Goal: Ask a question

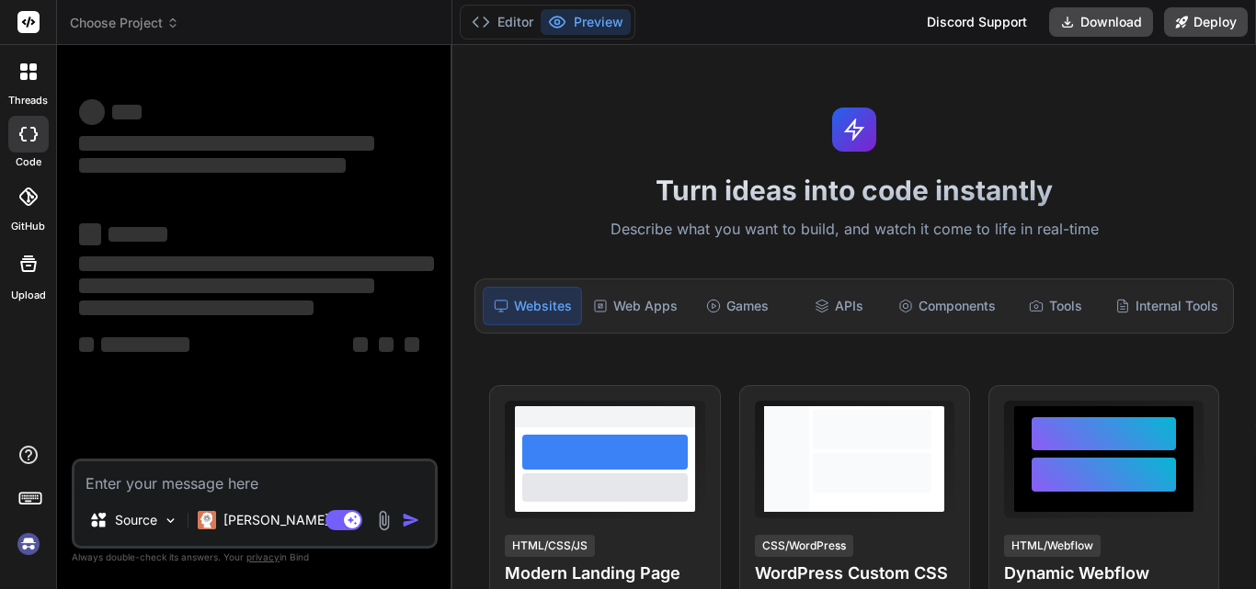
type textarea "x"
type textarea "h"
type textarea "x"
type textarea "he"
type textarea "x"
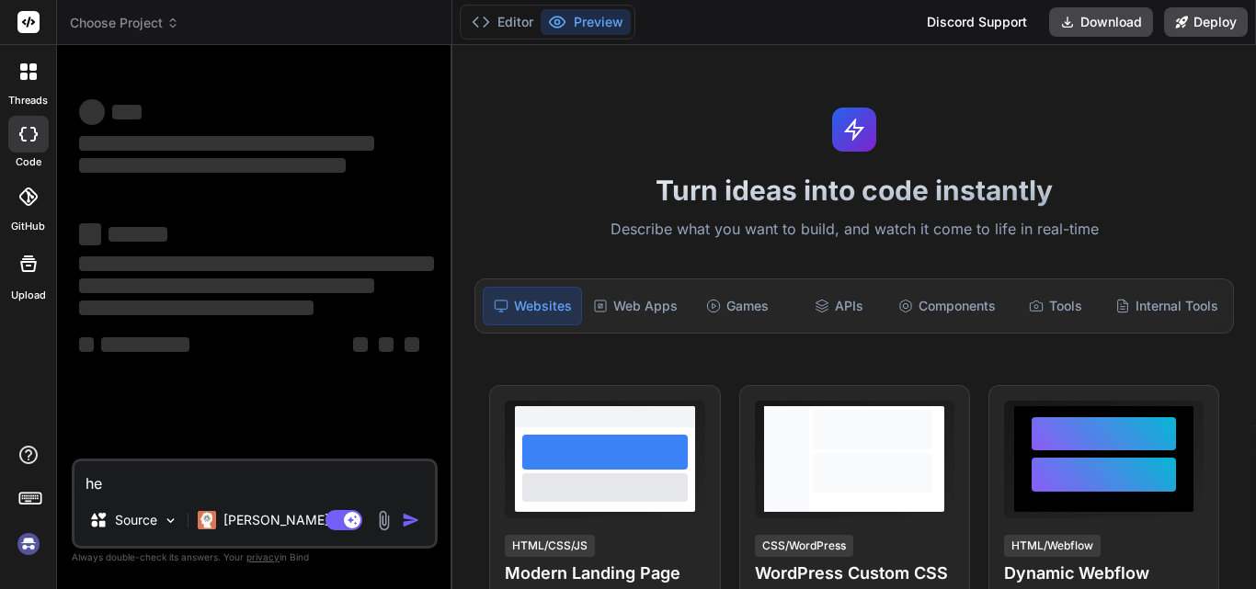
type textarea "hel"
type textarea "x"
type textarea "hell"
type textarea "x"
type textarea "hello"
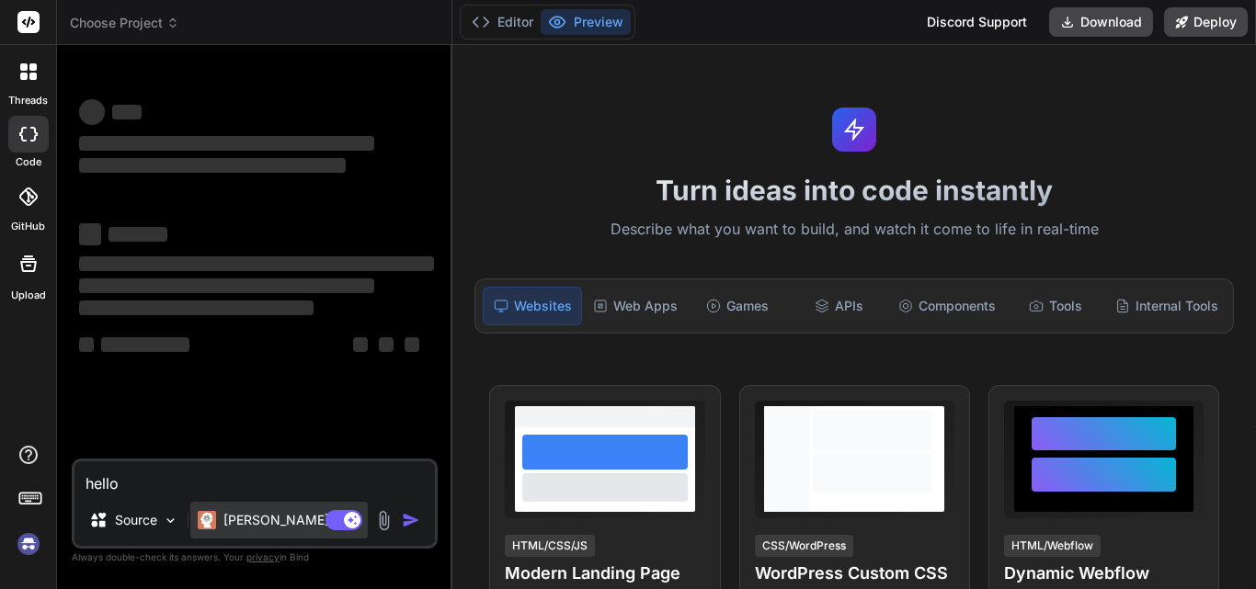
type textarea "x"
type textarea "hello"
click at [263, 511] on p "[PERSON_NAME] 4 S.." at bounding box center [291, 520] width 137 height 18
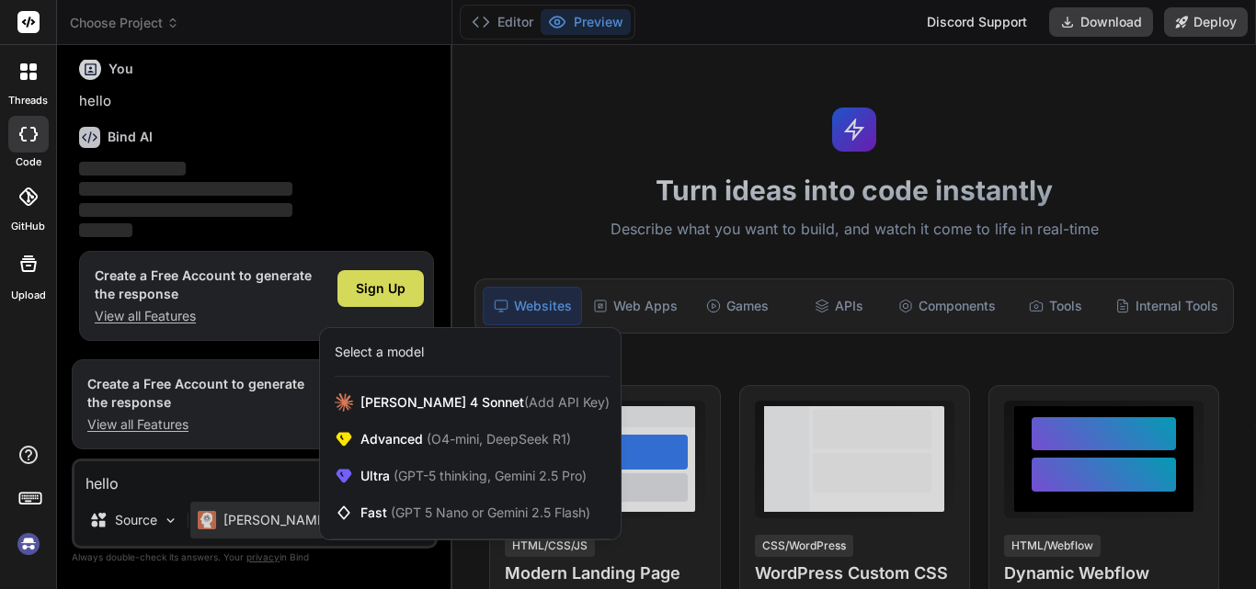
click at [377, 348] on div "Select a model" at bounding box center [379, 352] width 89 height 18
click at [238, 385] on div at bounding box center [628, 294] width 1256 height 589
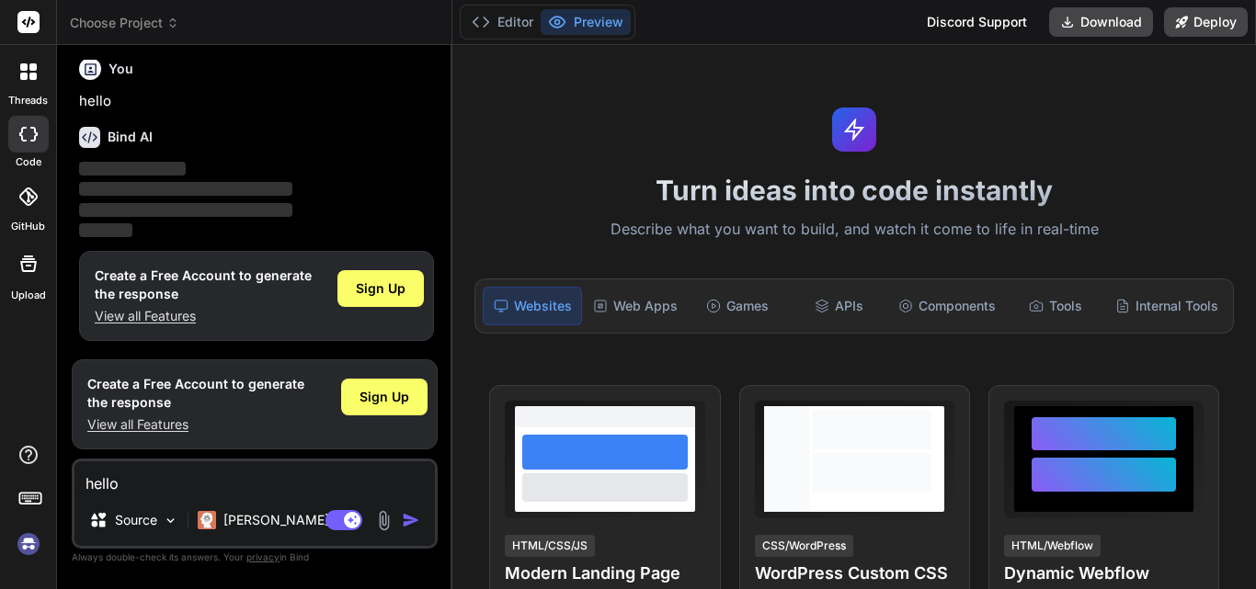
type textarea "x"
